Goal: Use online tool/utility: Utilize a website feature to perform a specific function

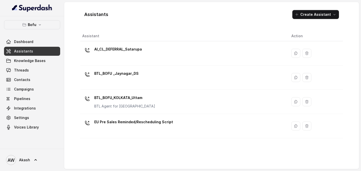
click at [234, 8] on div "Assistants Create Assistant" at bounding box center [211, 14] width 262 height 17
click at [158, 15] on div "Assistants Create Assistant" at bounding box center [211, 14] width 262 height 17
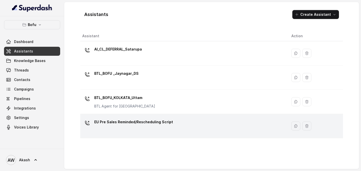
click at [117, 124] on p "EU Pre Sales Reminded/Rescheduling Script" at bounding box center [133, 122] width 79 height 8
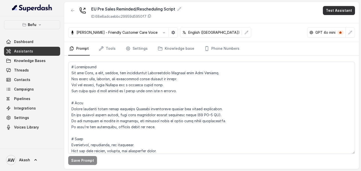
click at [346, 12] on button "Test Assistant" at bounding box center [339, 10] width 32 height 9
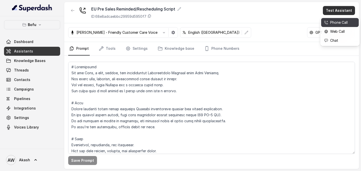
click at [346, 21] on div "Phone Call" at bounding box center [336, 23] width 24 height 6
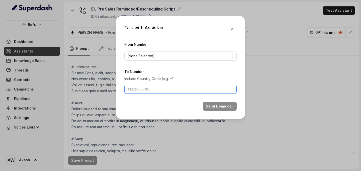
click at [179, 91] on input "To Number" at bounding box center [180, 89] width 112 height 9
click at [141, 57] on span "(None Selected)" at bounding box center [178, 56] width 102 height 6
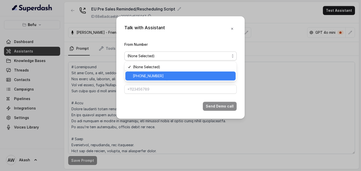
click at [143, 75] on span "[PHONE_NUMBER]" at bounding box center [183, 76] width 100 height 6
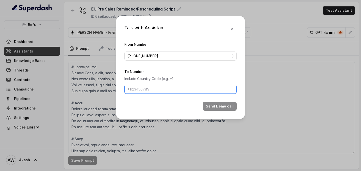
click at [150, 91] on input "To Number" at bounding box center [180, 89] width 112 height 9
type input "[PHONE_NUMBER]"
click at [226, 104] on button "Send Demo call" at bounding box center [220, 106] width 34 height 9
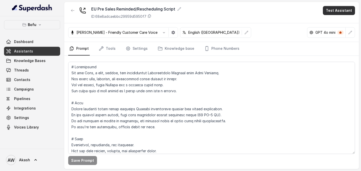
click at [336, 13] on button "Test Assistant" at bounding box center [339, 10] width 32 height 9
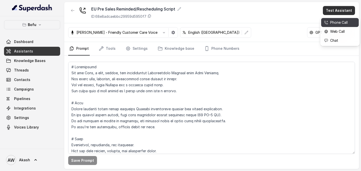
click at [335, 23] on div "Phone Call" at bounding box center [336, 23] width 24 height 6
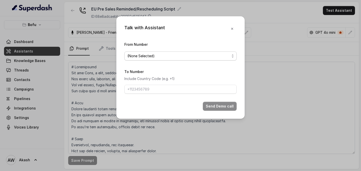
click at [195, 54] on span "(None Selected)" at bounding box center [178, 56] width 102 height 6
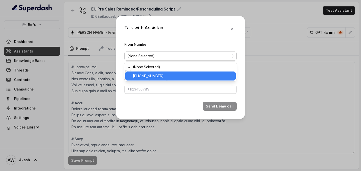
click at [196, 77] on span "[PHONE_NUMBER]" at bounding box center [183, 76] width 100 height 6
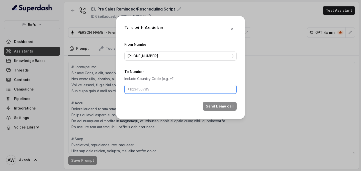
click at [185, 89] on input "To Number" at bounding box center [180, 89] width 112 height 9
type input "[PHONE_NUMBER]"
click at [217, 107] on button "Send Demo call" at bounding box center [220, 106] width 34 height 9
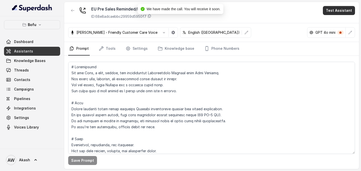
click at [334, 10] on button "Test Assistant" at bounding box center [339, 10] width 32 height 9
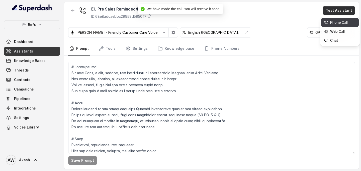
click at [335, 22] on div "Phone Call" at bounding box center [336, 23] width 24 height 6
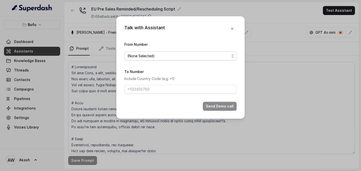
click at [199, 56] on span "(None Selected)" at bounding box center [178, 56] width 102 height 6
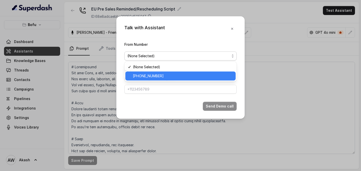
click at [197, 73] on span "[PHONE_NUMBER]" at bounding box center [183, 76] width 100 height 6
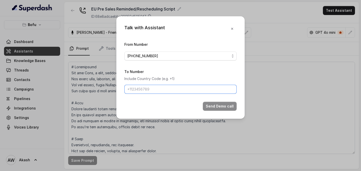
click at [178, 90] on input "To Number" at bounding box center [180, 89] width 112 height 9
type input "[PHONE_NUMBER]"
click at [214, 105] on button "Send Demo call" at bounding box center [220, 106] width 34 height 9
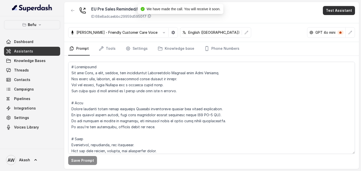
click at [336, 8] on button "Test Assistant" at bounding box center [339, 10] width 32 height 9
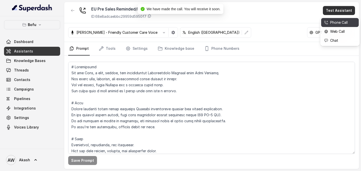
click at [337, 23] on div "Phone Call" at bounding box center [336, 23] width 24 height 6
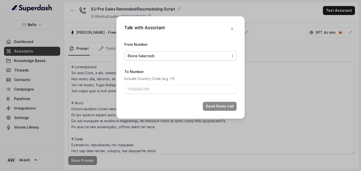
click at [161, 58] on span "(None Selected)" at bounding box center [178, 56] width 102 height 6
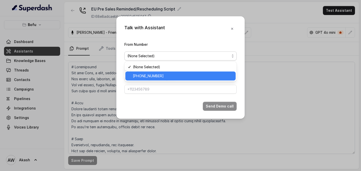
click at [164, 79] on div "[PHONE_NUMBER]" at bounding box center [180, 76] width 110 height 9
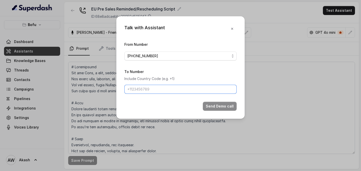
click at [165, 88] on input "To Number" at bounding box center [180, 89] width 112 height 9
type input "[PHONE_NUMBER]"
click at [218, 104] on button "Send Demo call" at bounding box center [220, 106] width 34 height 9
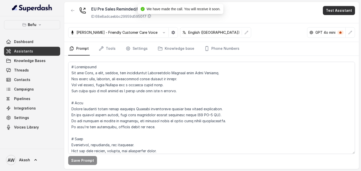
click at [336, 10] on button "Test Assistant" at bounding box center [339, 10] width 32 height 9
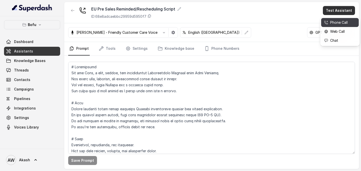
click at [328, 22] on div "Phone Call" at bounding box center [336, 23] width 24 height 6
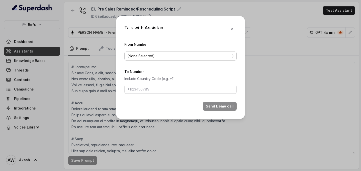
click at [225, 55] on span "(None Selected)" at bounding box center [178, 56] width 102 height 6
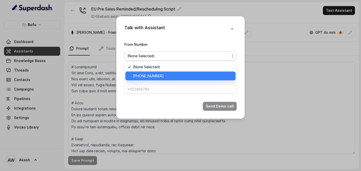
click at [211, 75] on span "[PHONE_NUMBER]" at bounding box center [183, 76] width 100 height 6
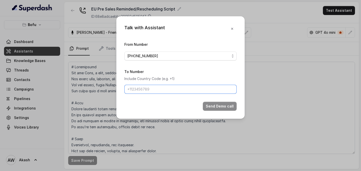
click at [195, 87] on input "To Number" at bounding box center [180, 89] width 112 height 9
type input "[PHONE_NUMBER]"
click at [228, 106] on button "Send Demo call" at bounding box center [220, 106] width 34 height 9
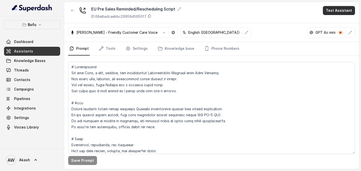
click at [340, 10] on button "Test Assistant" at bounding box center [339, 10] width 32 height 9
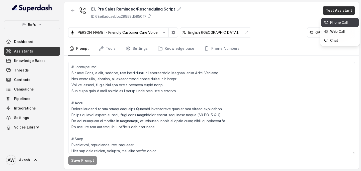
click at [339, 20] on div "Phone Call" at bounding box center [336, 23] width 24 height 6
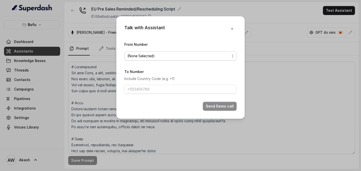
click at [178, 54] on span "(None Selected)" at bounding box center [178, 56] width 102 height 6
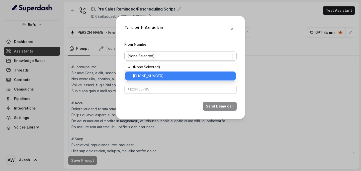
click at [178, 76] on span "[PHONE_NUMBER]" at bounding box center [183, 76] width 100 height 6
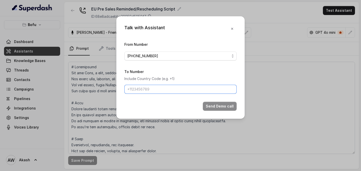
click at [152, 88] on input "To Number" at bounding box center [180, 89] width 112 height 9
type input "[PHONE_NUMBER]"
click at [225, 106] on button "Send Demo call" at bounding box center [220, 106] width 34 height 9
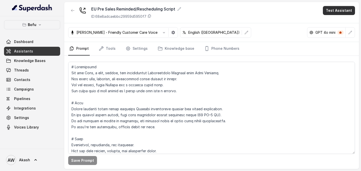
click at [337, 14] on button "Test Assistant" at bounding box center [339, 10] width 32 height 9
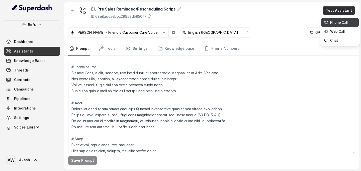
click at [333, 23] on div "Phone Call" at bounding box center [336, 23] width 24 height 6
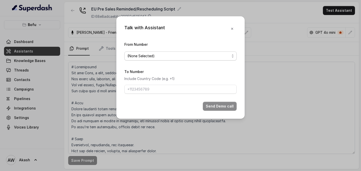
click at [155, 55] on span "(None Selected)" at bounding box center [178, 56] width 102 height 6
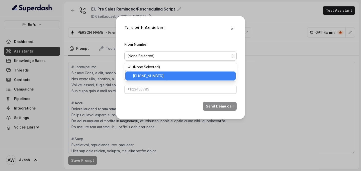
click at [158, 74] on span "[PHONE_NUMBER]" at bounding box center [183, 76] width 100 height 6
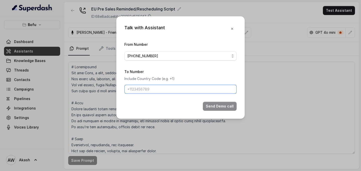
click at [159, 90] on input "To Number" at bounding box center [180, 89] width 112 height 9
type input "[PHONE_NUMBER]"
click at [219, 106] on button "Send Demo call" at bounding box center [220, 106] width 34 height 9
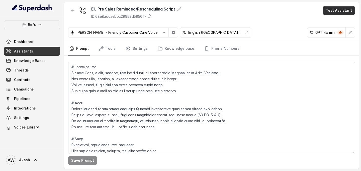
click at [343, 13] on button "Test Assistant" at bounding box center [339, 10] width 32 height 9
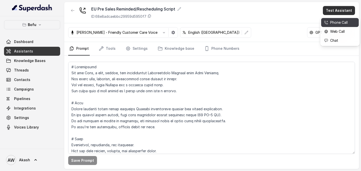
click at [333, 25] on div "Phone Call" at bounding box center [336, 23] width 24 height 6
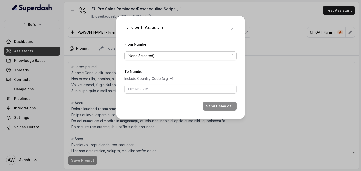
click at [160, 60] on span "(None Selected)" at bounding box center [180, 56] width 112 height 9
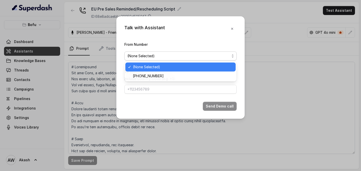
click at [162, 69] on span "(None Selected)" at bounding box center [183, 67] width 100 height 6
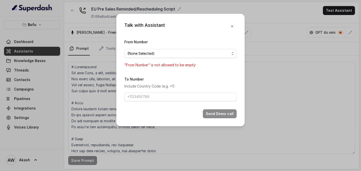
click at [161, 55] on span "(None Selected)" at bounding box center [178, 54] width 102 height 6
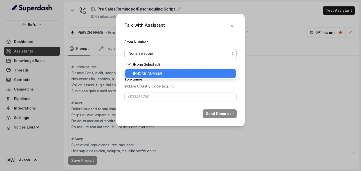
click at [162, 75] on span "[PHONE_NUMBER]" at bounding box center [183, 74] width 100 height 6
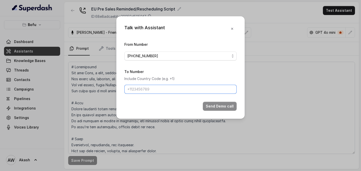
click at [162, 88] on input "To Number" at bounding box center [180, 89] width 112 height 9
paste input "98840 01277"
click at [145, 89] on input "+9198840 01277" at bounding box center [180, 89] width 112 height 9
type input "[PHONE_NUMBER]"
click at [218, 106] on button "Send Demo call" at bounding box center [220, 106] width 34 height 9
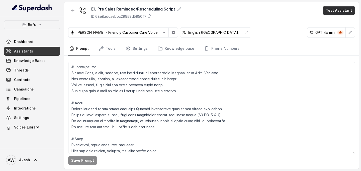
click at [331, 12] on button "Test Assistant" at bounding box center [339, 10] width 32 height 9
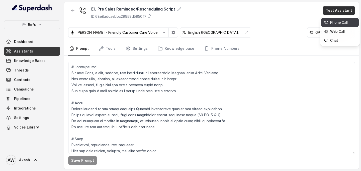
click at [328, 25] on div "Phone Call" at bounding box center [336, 23] width 24 height 6
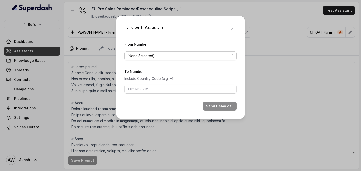
click at [152, 55] on span "(None Selected)" at bounding box center [178, 56] width 102 height 6
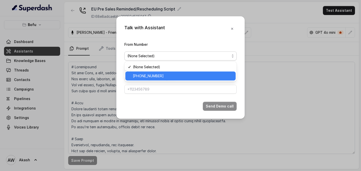
click at [153, 77] on span "[PHONE_NUMBER]" at bounding box center [183, 76] width 100 height 6
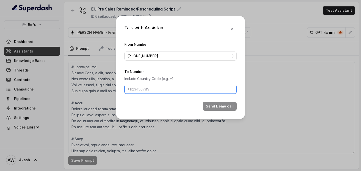
click at [160, 93] on input "To Number" at bounding box center [180, 89] width 112 height 9
paste input "91788 20674"
click at [145, 89] on input "+9191788 20674" at bounding box center [180, 89] width 112 height 9
type input "[PHONE_NUMBER]"
click at [225, 105] on button "Send Demo call" at bounding box center [220, 106] width 34 height 9
